Goal: Check status: Check status

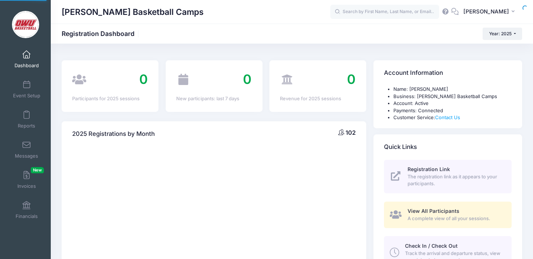
select select
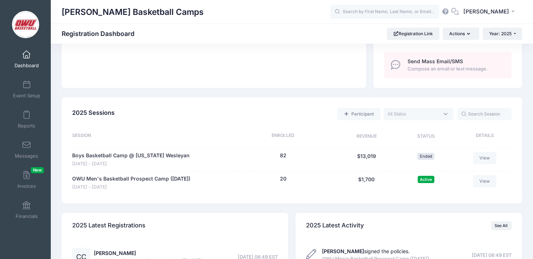
scroll to position [288, 0]
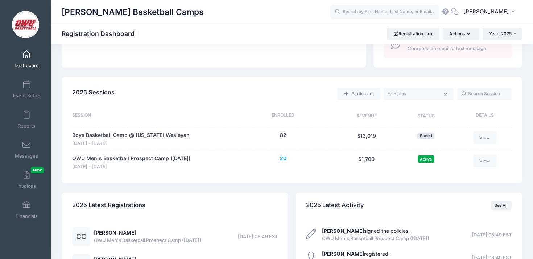
click at [283, 157] on button "20" at bounding box center [283, 159] width 7 height 8
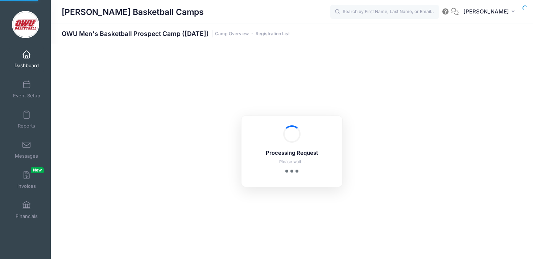
select select "10"
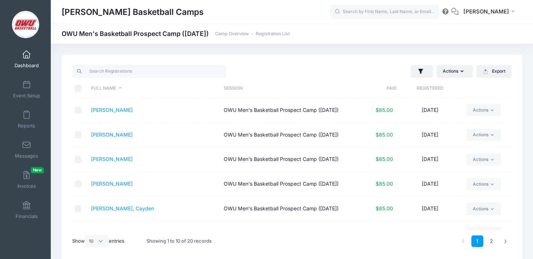
click at [417, 89] on th "Registered" at bounding box center [430, 88] width 66 height 19
